Goal: Information Seeking & Learning: Compare options

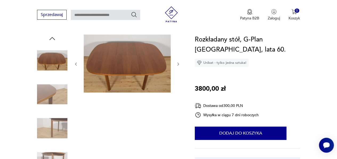
scroll to position [53, 0]
click at [177, 64] on icon "button" at bounding box center [178, 64] width 4 height 4
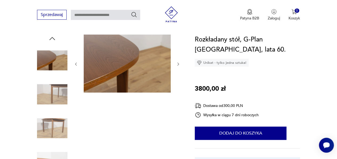
click at [177, 64] on icon "button" at bounding box center [178, 64] width 4 height 4
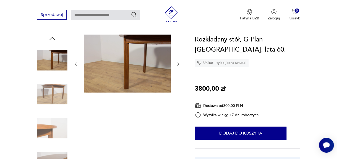
click at [180, 64] on div at bounding box center [109, 112] width 145 height 154
click at [177, 64] on icon "button" at bounding box center [178, 64] width 4 height 4
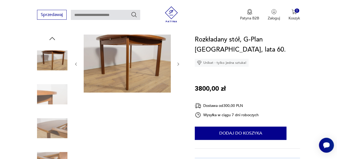
click at [177, 64] on icon "button" at bounding box center [178, 64] width 4 height 4
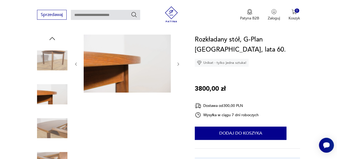
click at [177, 64] on icon "button" at bounding box center [178, 64] width 4 height 4
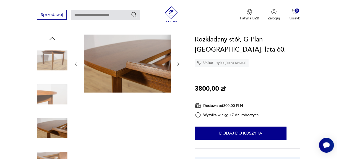
click at [177, 64] on icon "button" at bounding box center [178, 64] width 4 height 4
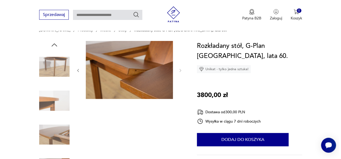
scroll to position [0, 0]
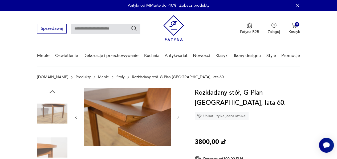
click at [53, 91] on icon "button" at bounding box center [52, 92] width 8 height 8
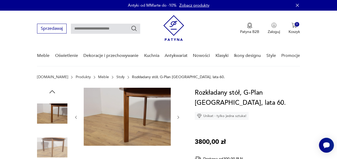
click at [53, 91] on icon "button" at bounding box center [52, 92] width 8 height 8
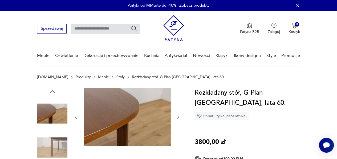
click at [53, 91] on icon "button" at bounding box center [52, 92] width 8 height 8
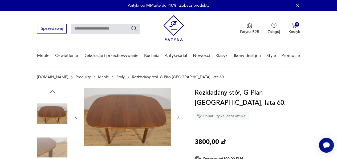
click at [53, 91] on icon "button" at bounding box center [52, 92] width 8 height 8
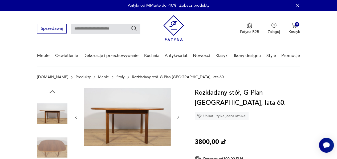
click at [53, 91] on icon "button" at bounding box center [52, 92] width 8 height 8
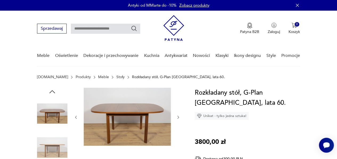
click at [53, 91] on icon "button" at bounding box center [52, 92] width 8 height 8
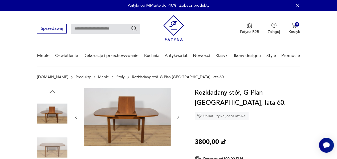
click at [53, 91] on icon "button" at bounding box center [52, 92] width 8 height 8
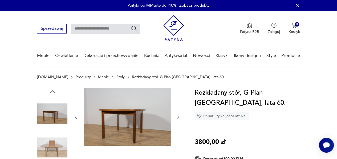
click at [110, 101] on img at bounding box center [127, 117] width 87 height 58
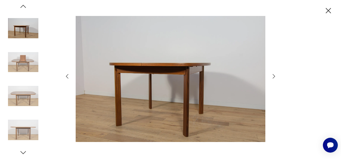
click at [65, 76] on icon "button" at bounding box center [67, 76] width 6 height 6
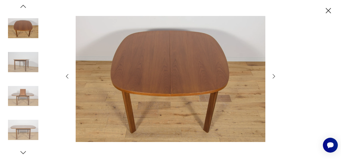
click at [65, 76] on icon "button" at bounding box center [67, 76] width 6 height 6
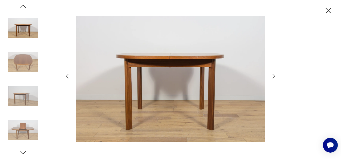
click at [65, 76] on icon "button" at bounding box center [67, 76] width 6 height 6
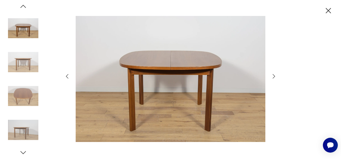
click at [65, 76] on icon "button" at bounding box center [67, 76] width 6 height 6
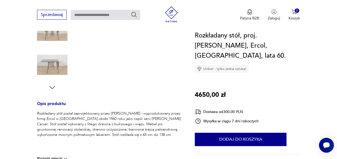
scroll to position [46, 0]
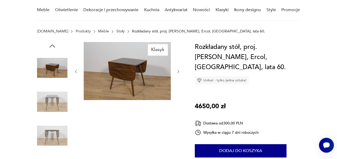
click at [177, 71] on icon "button" at bounding box center [178, 71] width 4 height 4
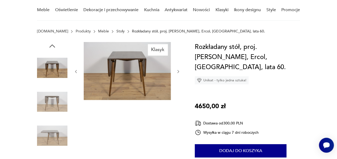
click at [177, 71] on icon "button" at bounding box center [178, 71] width 4 height 4
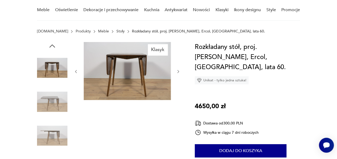
click at [177, 71] on icon "button" at bounding box center [178, 71] width 4 height 4
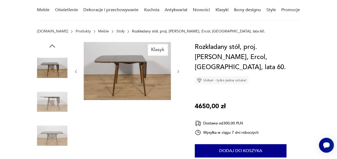
click at [76, 71] on icon "button" at bounding box center [76, 71] width 2 height 3
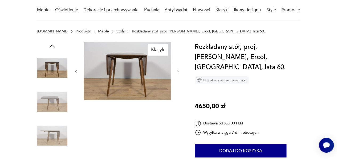
click at [76, 71] on icon "button" at bounding box center [76, 71] width 2 height 3
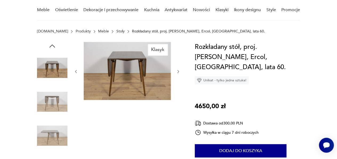
click at [76, 71] on icon "button" at bounding box center [76, 71] width 2 height 3
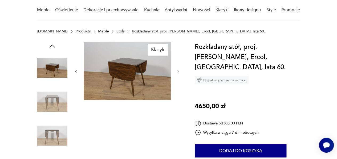
click at [76, 71] on icon "button" at bounding box center [76, 71] width 2 height 3
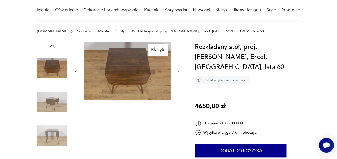
click at [76, 71] on icon "button" at bounding box center [76, 71] width 2 height 3
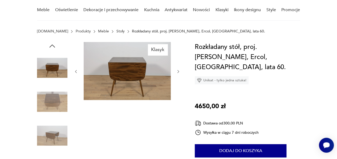
click at [76, 71] on icon "button" at bounding box center [76, 71] width 2 height 3
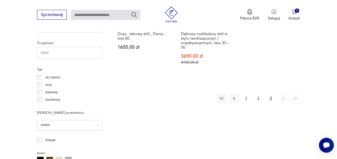
scroll to position [374, 0]
click at [243, 95] on button "1" at bounding box center [246, 98] width 10 height 10
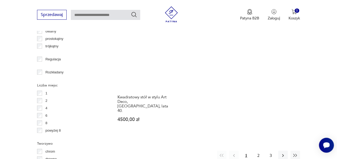
scroll to position [731, 0]
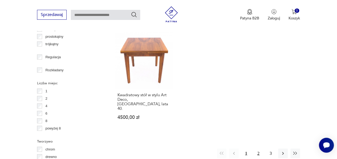
click at [258, 149] on button "2" at bounding box center [258, 154] width 10 height 10
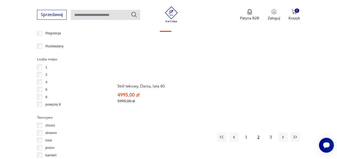
scroll to position [762, 0]
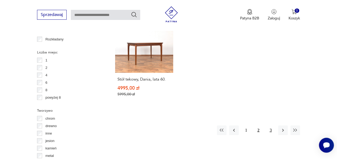
click at [270, 126] on button "3" at bounding box center [271, 131] width 10 height 10
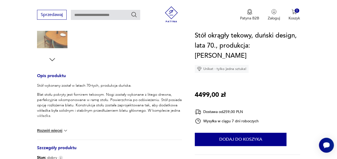
scroll to position [179, 0]
click at [56, 130] on button "Rozwiń więcej" at bounding box center [52, 130] width 31 height 5
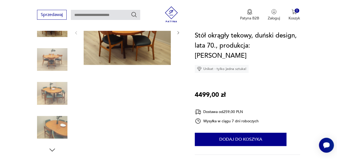
scroll to position [0, 0]
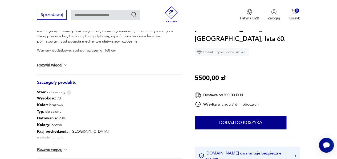
scroll to position [264, 0]
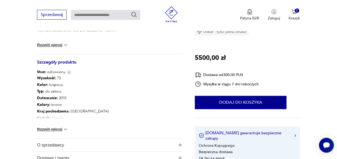
click at [60, 129] on button "Rozwiń więcej" at bounding box center [52, 129] width 31 height 5
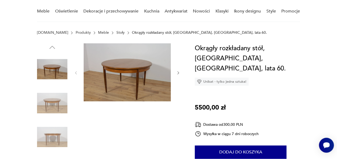
scroll to position [44, 0]
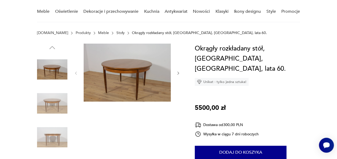
click at [178, 73] on icon "button" at bounding box center [178, 73] width 4 height 4
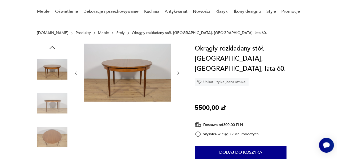
click at [178, 73] on icon "button" at bounding box center [178, 73] width 4 height 4
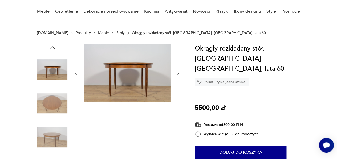
click at [178, 73] on icon "button" at bounding box center [178, 73] width 4 height 4
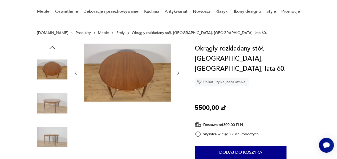
click at [178, 73] on icon "button" at bounding box center [178, 73] width 4 height 4
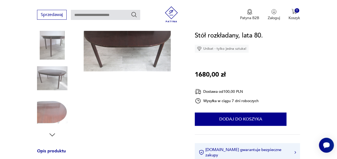
scroll to position [83, 0]
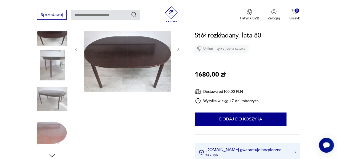
click at [178, 49] on icon "button" at bounding box center [178, 49] width 2 height 3
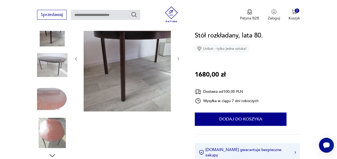
click at [178, 58] on icon "button" at bounding box center [178, 59] width 4 height 4
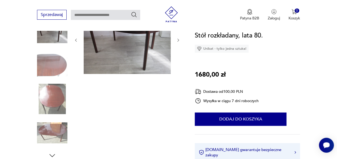
click at [69, 97] on div at bounding box center [109, 82] width 145 height 154
click at [62, 98] on img at bounding box center [52, 99] width 30 height 30
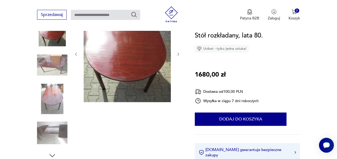
click at [54, 134] on img at bounding box center [52, 133] width 30 height 30
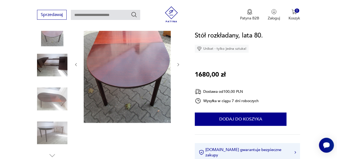
click at [178, 66] on icon "button" at bounding box center [178, 65] width 4 height 4
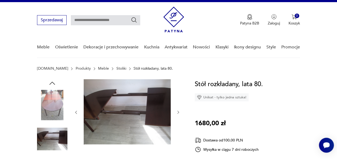
scroll to position [0, 0]
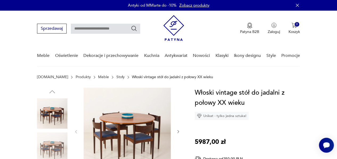
scroll to position [16, 0]
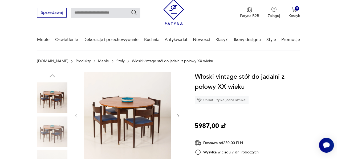
click at [178, 115] on icon "button" at bounding box center [178, 116] width 4 height 4
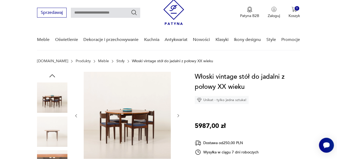
click at [178, 115] on icon "button" at bounding box center [178, 116] width 4 height 4
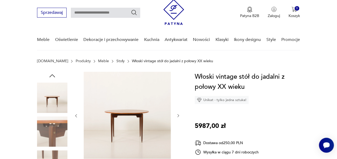
click at [178, 115] on icon "button" at bounding box center [178, 116] width 4 height 4
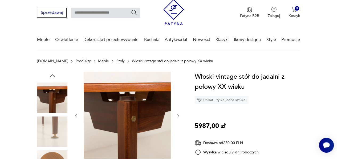
click at [178, 115] on icon "button" at bounding box center [178, 116] width 4 height 4
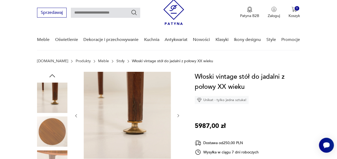
click at [178, 115] on icon "button" at bounding box center [178, 116] width 4 height 4
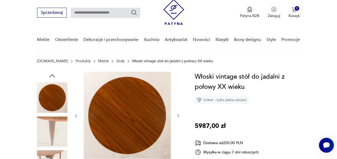
click at [178, 115] on icon "button" at bounding box center [178, 116] width 4 height 4
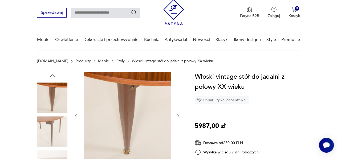
click at [178, 115] on icon "button" at bounding box center [178, 116] width 4 height 4
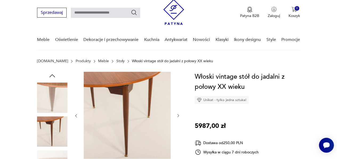
click at [178, 115] on icon "button" at bounding box center [178, 116] width 4 height 4
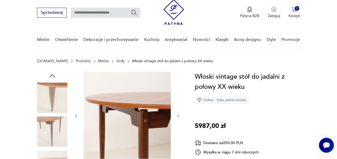
click at [178, 115] on icon "button" at bounding box center [178, 116] width 4 height 4
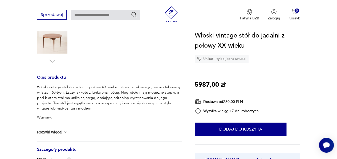
scroll to position [177, 0]
click at [51, 133] on button "Rozwiń więcej" at bounding box center [52, 131] width 31 height 5
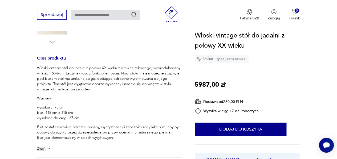
scroll to position [196, 0]
